Goal: Task Accomplishment & Management: Manage account settings

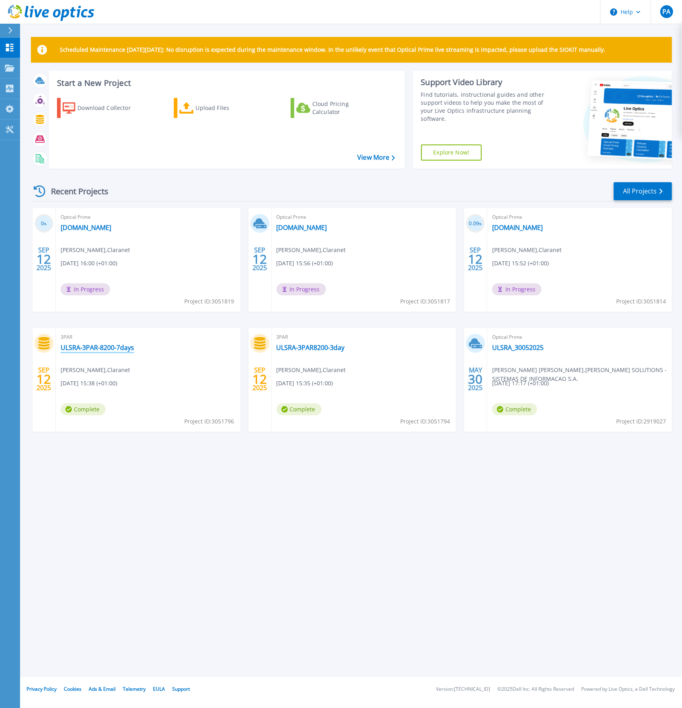
click at [120, 348] on link "ULSRA-3PAR-8200-7days" at bounding box center [97, 347] width 73 height 8
click at [323, 226] on link "[DOMAIN_NAME]" at bounding box center [301, 228] width 51 height 8
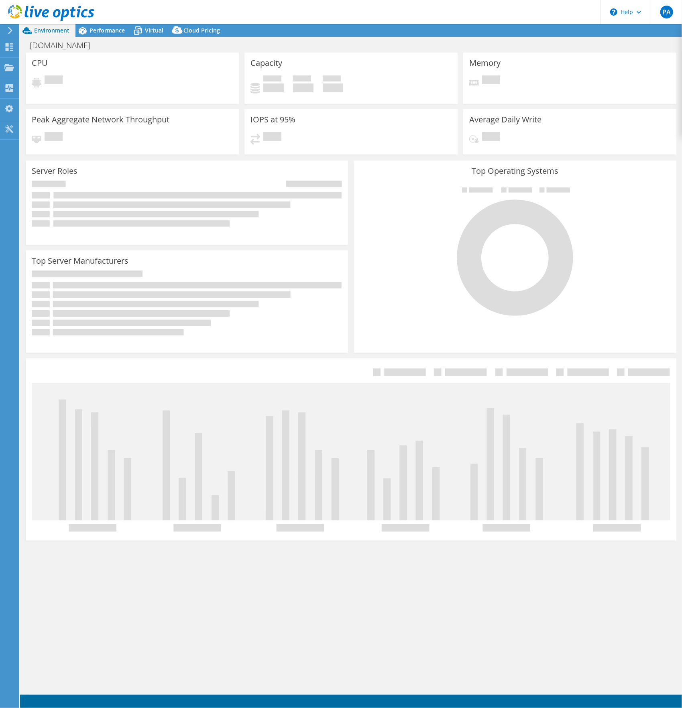
select select "USD"
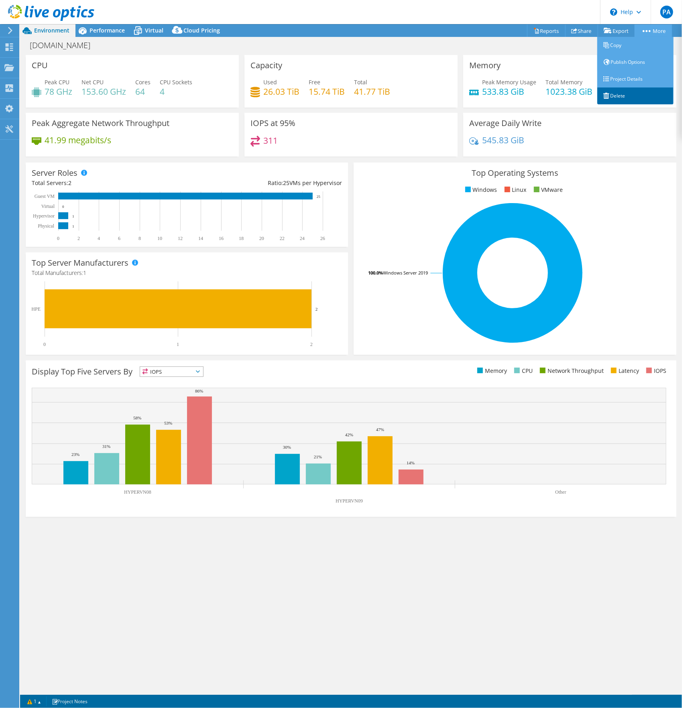
click at [621, 96] on link "Delete" at bounding box center [635, 95] width 76 height 17
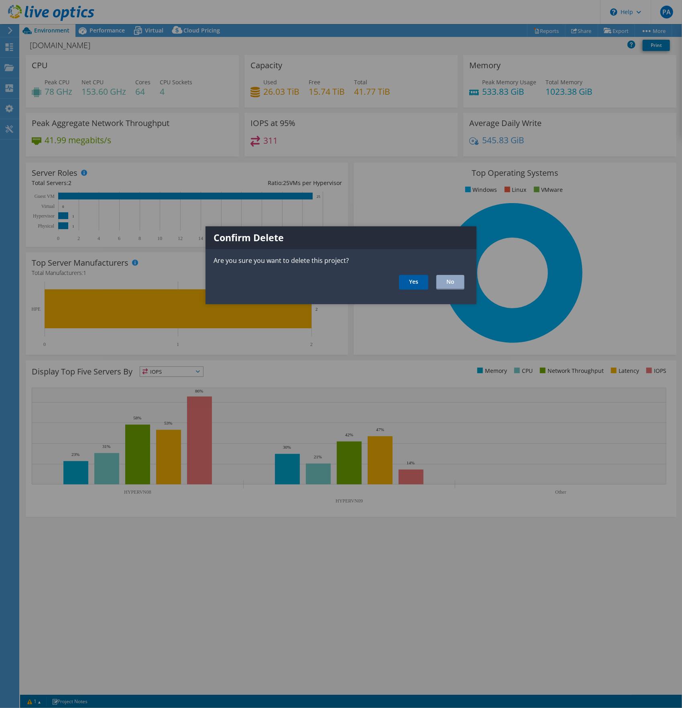
click at [403, 284] on link "Yes" at bounding box center [413, 282] width 29 height 15
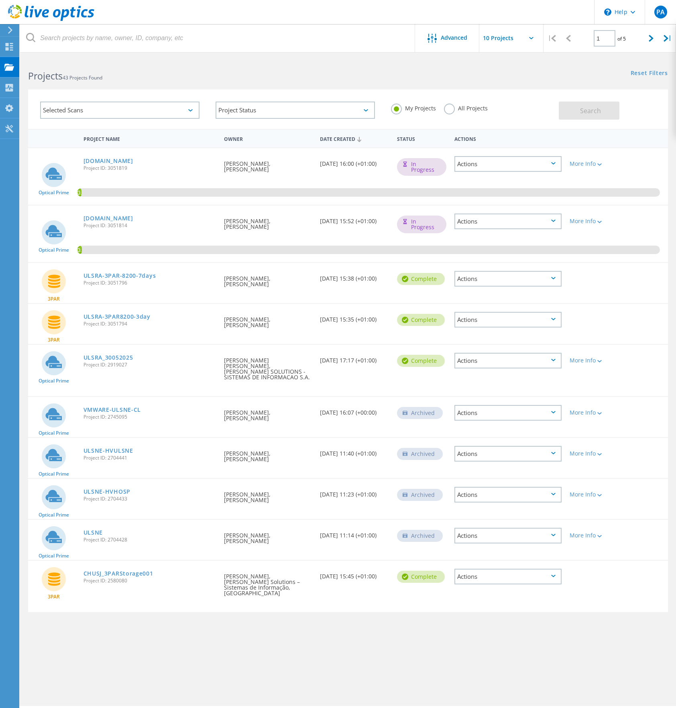
click at [12, 27] on icon at bounding box center [10, 29] width 6 height 7
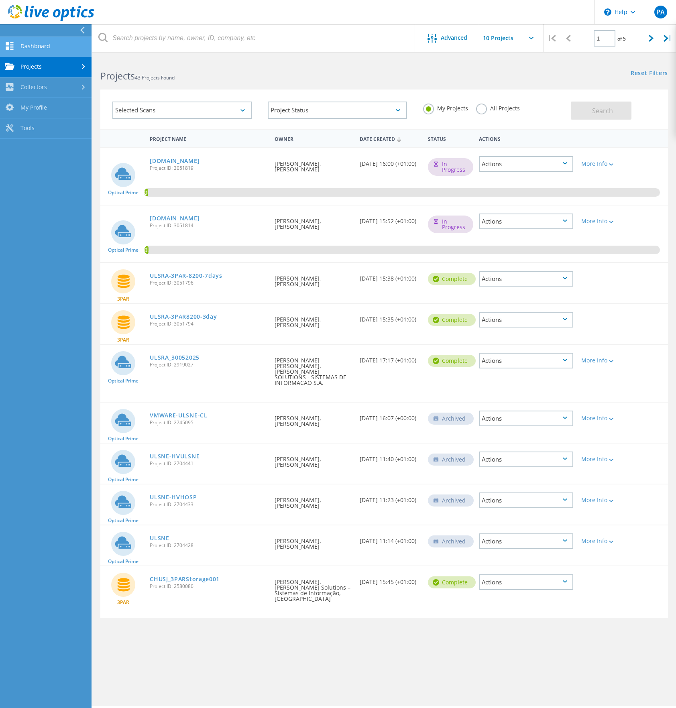
click at [43, 47] on link "Dashboard" at bounding box center [45, 47] width 91 height 20
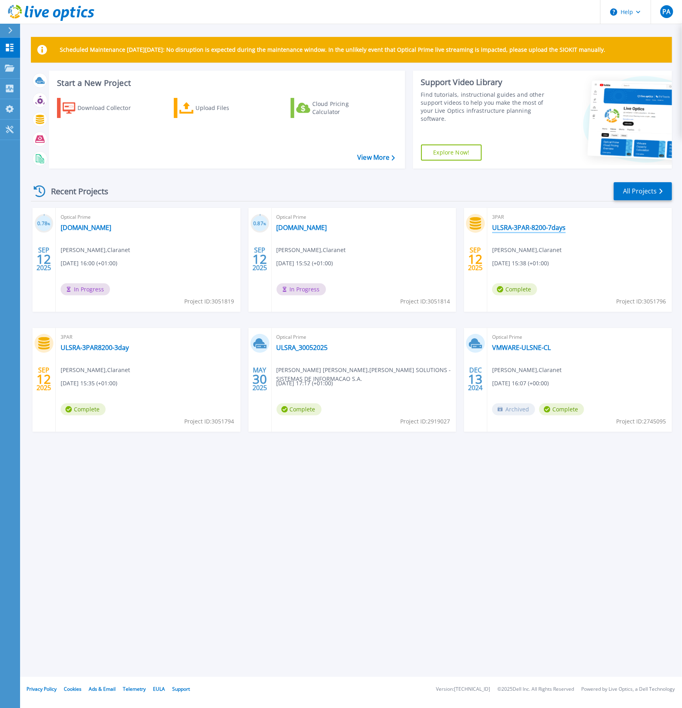
click at [534, 229] on link "ULSRA-3PAR-8200-7days" at bounding box center [528, 228] width 73 height 8
click at [111, 229] on link "[DOMAIN_NAME]" at bounding box center [86, 228] width 51 height 8
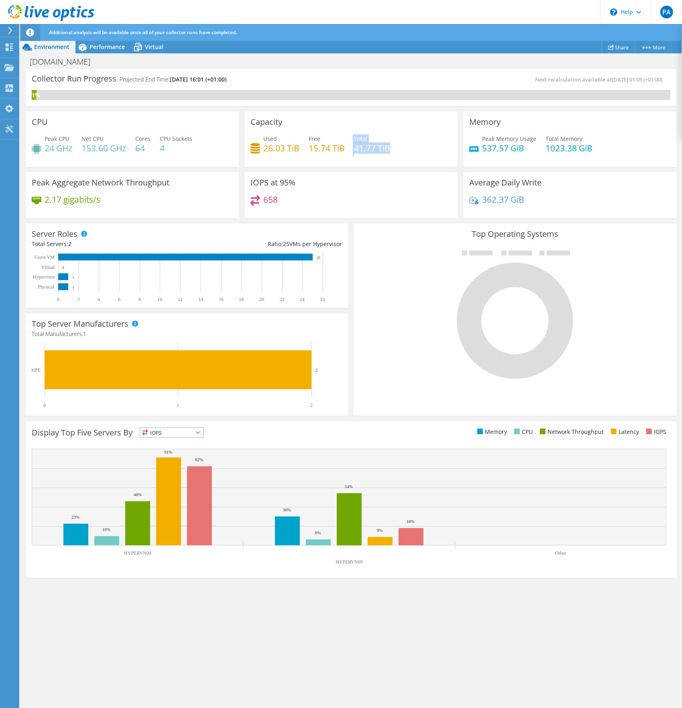
drag, startPoint x: 352, startPoint y: 153, endPoint x: 437, endPoint y: 148, distance: 84.4
click at [437, 148] on div "Used 26.03 TiB Free 15.74 TiB Total 41.77 TiB" at bounding box center [350, 147] width 201 height 26
drag, startPoint x: 260, startPoint y: 159, endPoint x: 287, endPoint y: 166, distance: 28.2
click at [287, 166] on div "Capacity Used 26.03 TiB Free 15.74 TiB Total 41.77 TiB" at bounding box center [350, 139] width 213 height 55
click at [277, 152] on h4 "26.03 TiB" at bounding box center [281, 148] width 36 height 9
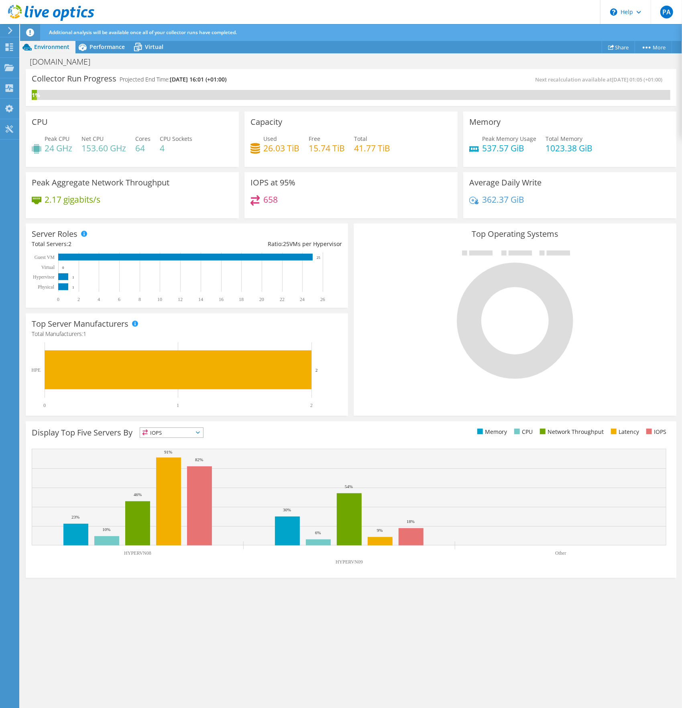
click at [8, 32] on icon at bounding box center [10, 30] width 6 height 7
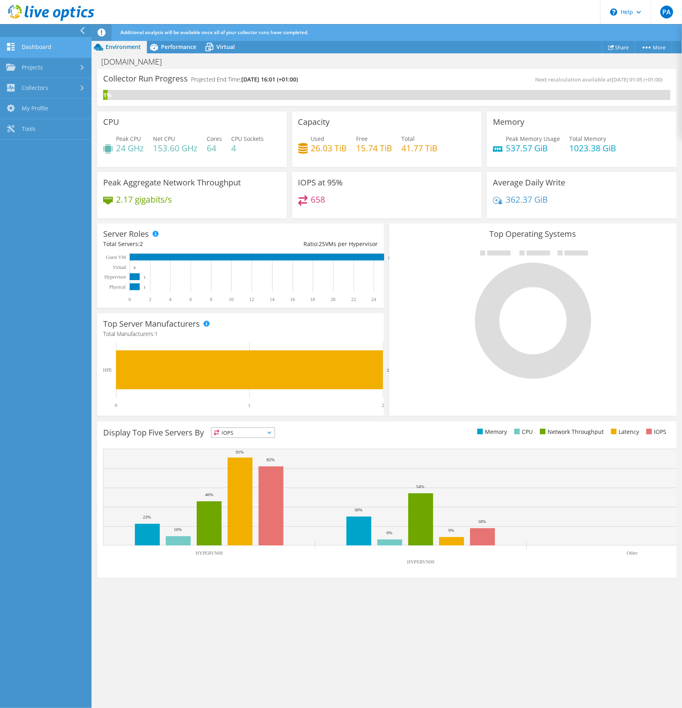
click at [47, 44] on link "Dashboard" at bounding box center [45, 47] width 91 height 20
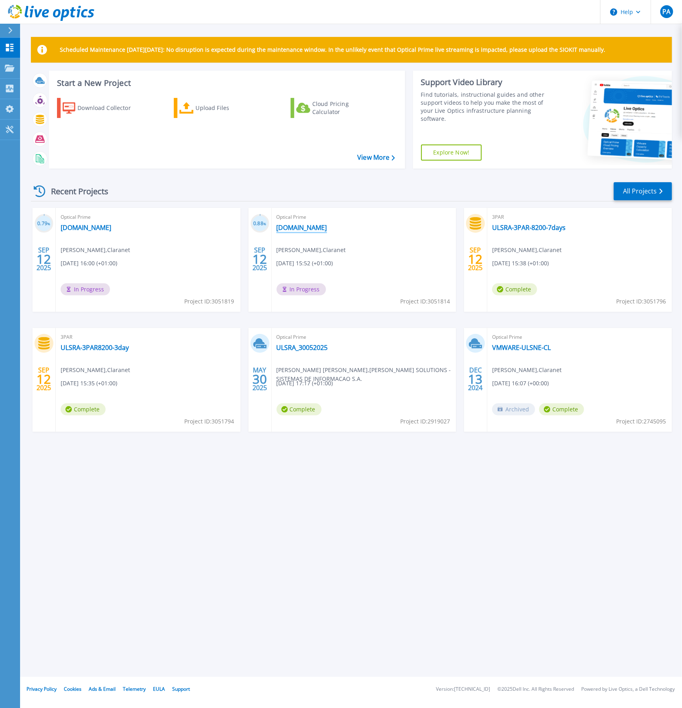
click at [318, 229] on link "[DOMAIN_NAME]" at bounding box center [301, 228] width 51 height 8
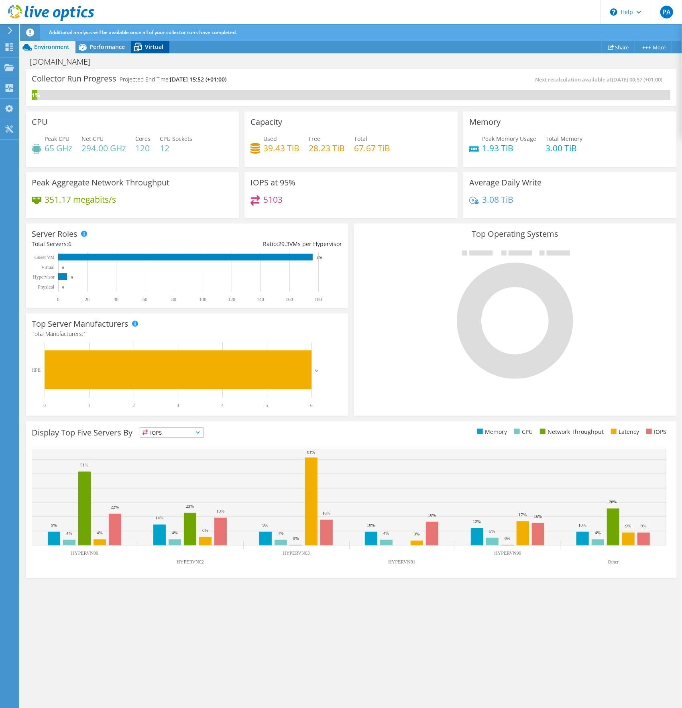
click at [157, 47] on span "Virtual" at bounding box center [154, 47] width 18 height 8
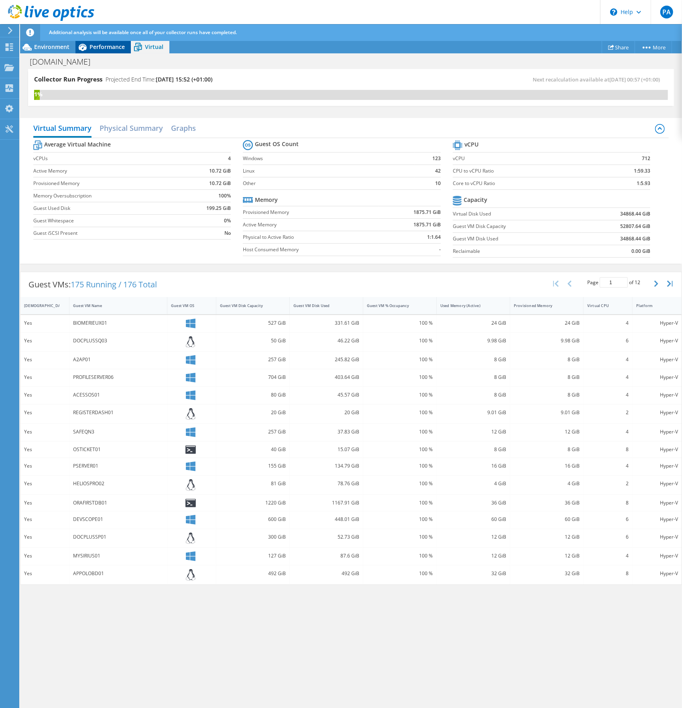
click at [115, 43] on span "Performance" at bounding box center [106, 47] width 35 height 8
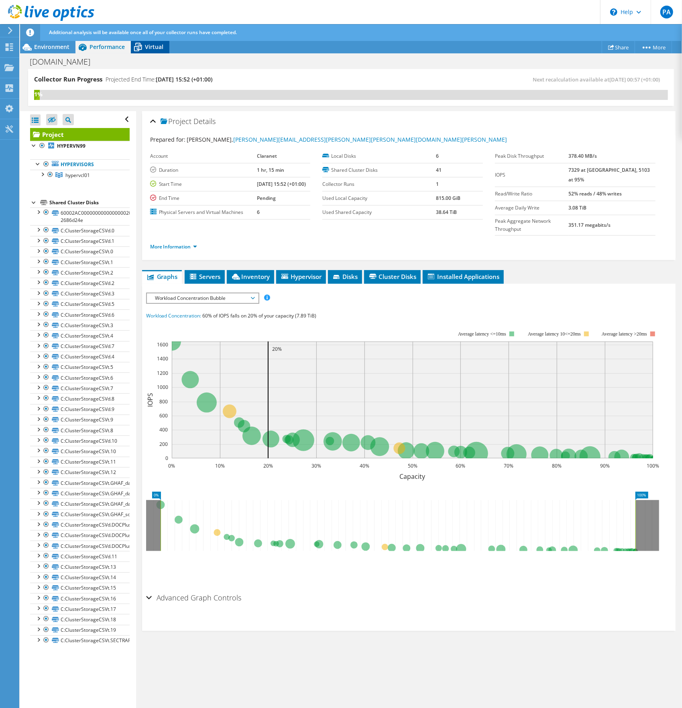
click at [154, 43] on span "Virtual" at bounding box center [154, 47] width 18 height 8
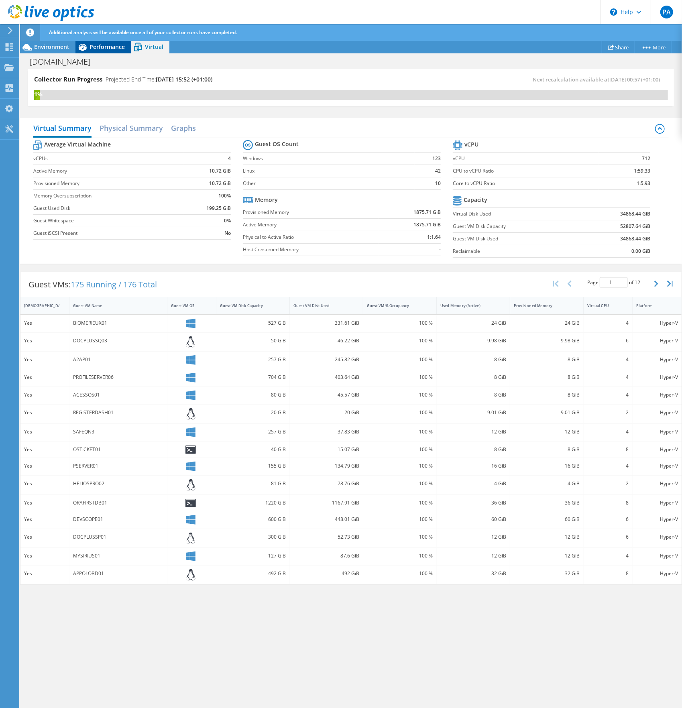
click at [112, 43] on span "Performance" at bounding box center [106, 47] width 35 height 8
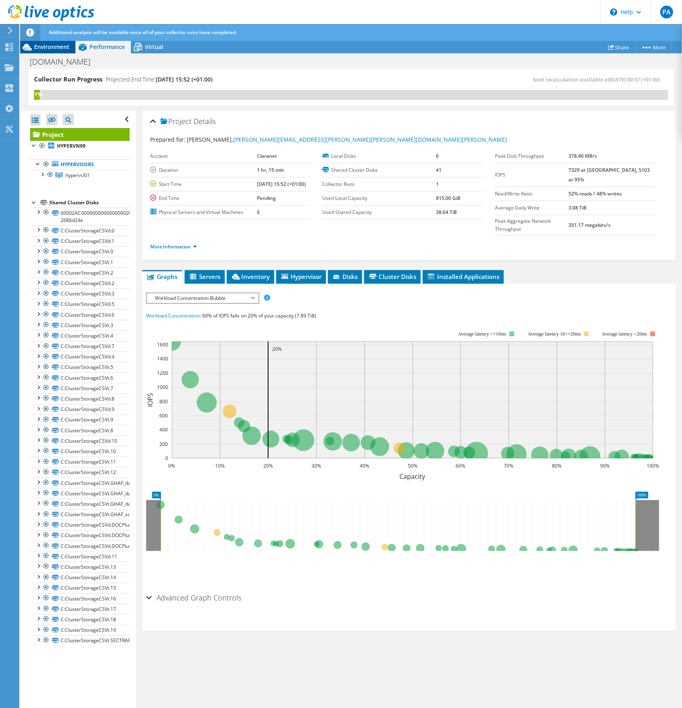
click at [51, 43] on span "Environment" at bounding box center [51, 47] width 35 height 8
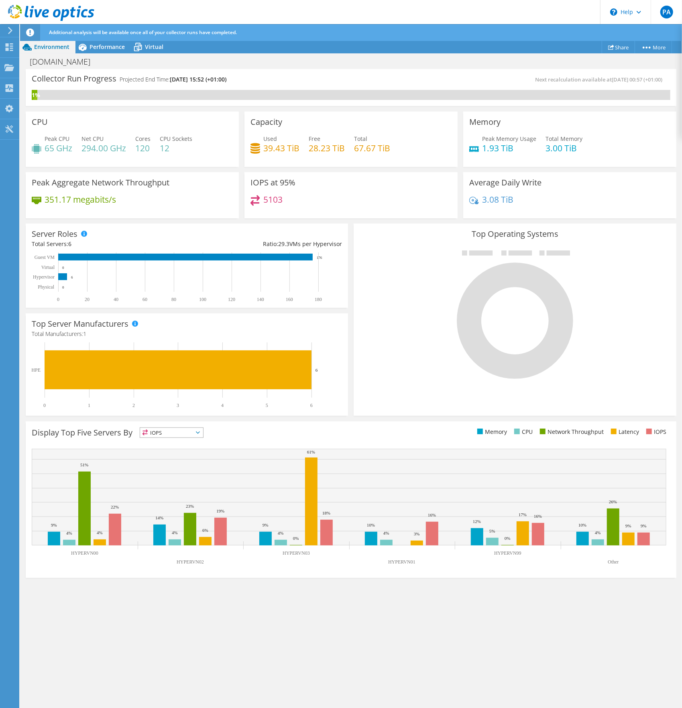
click at [6, 33] on div at bounding box center [8, 30] width 9 height 7
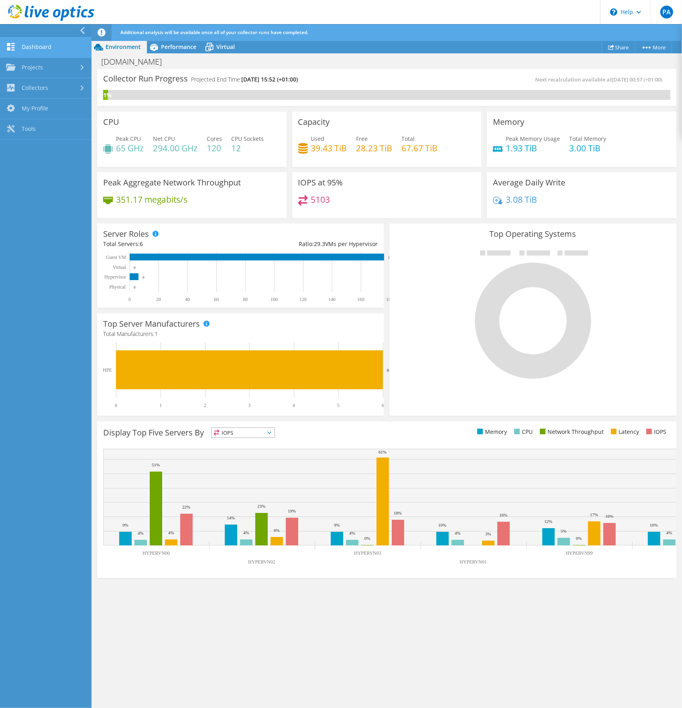
click at [32, 48] on link "Dashboard" at bounding box center [45, 47] width 91 height 20
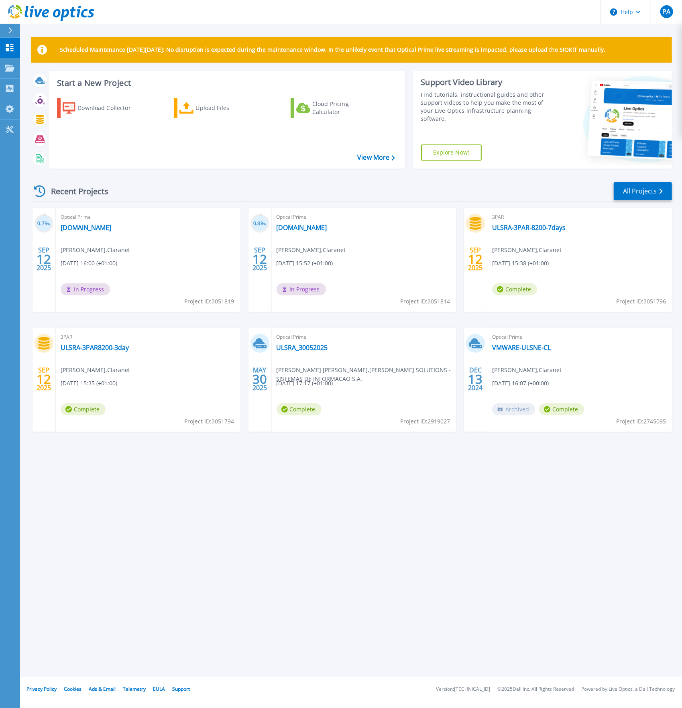
click at [384, 516] on div "Scheduled Maintenance on Monday 22nd September: No disruption is expected durin…" at bounding box center [351, 338] width 662 height 677
drag, startPoint x: 251, startPoint y: 588, endPoint x: 290, endPoint y: 573, distance: 41.7
click at [290, 573] on div "Scheduled Maintenance on Monday 22nd September: No disruption is expected durin…" at bounding box center [351, 338] width 662 height 677
drag, startPoint x: 372, startPoint y: 523, endPoint x: 61, endPoint y: 302, distance: 381.3
click at [372, 522] on div "Scheduled Maintenance on Monday 22nd September: No disruption is expected durin…" at bounding box center [351, 338] width 662 height 677
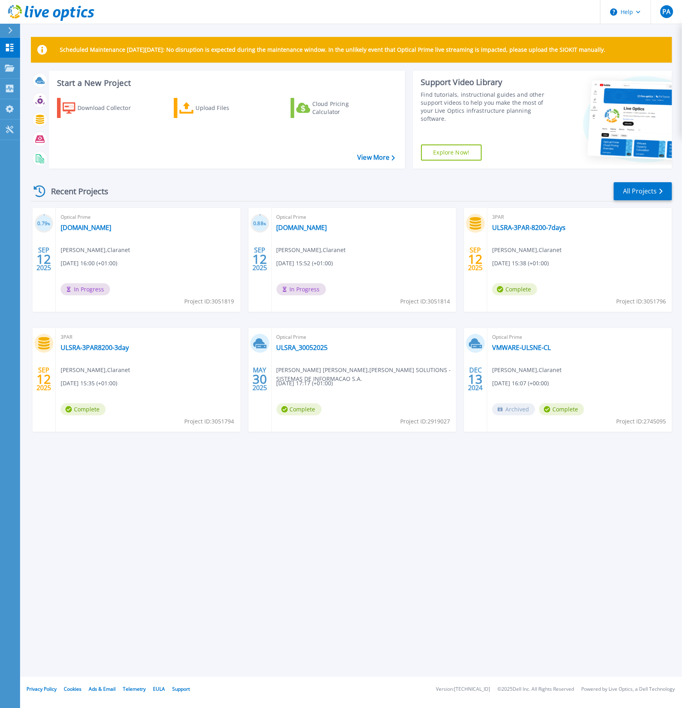
click at [10, 30] on icon at bounding box center [10, 30] width 4 height 6
click at [321, 500] on div "Scheduled Maintenance on Monday 22nd September: No disruption is expected durin…" at bounding box center [351, 338] width 662 height 677
click at [189, 562] on div "Scheduled Maintenance on Monday 22nd September: No disruption is expected durin…" at bounding box center [351, 338] width 662 height 677
click at [327, 229] on link "HYPERVCL01.chbv.min-saude.pt" at bounding box center [301, 228] width 51 height 8
